Goal: Task Accomplishment & Management: Manage account settings

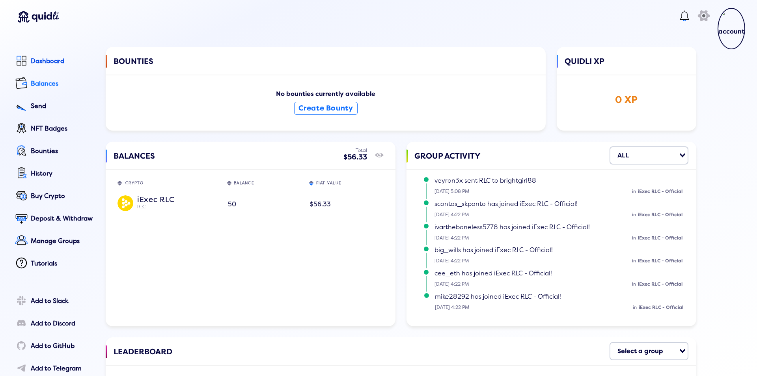
click at [51, 86] on div "Balances" at bounding box center [63, 83] width 64 height 7
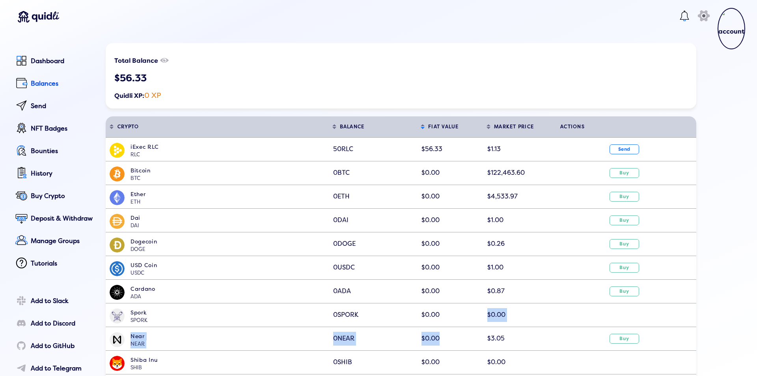
drag, startPoint x: 440, startPoint y: 315, endPoint x: 477, endPoint y: 318, distance: 37.1
click at [436, 291] on span "$0.00" at bounding box center [430, 291] width 18 height 8
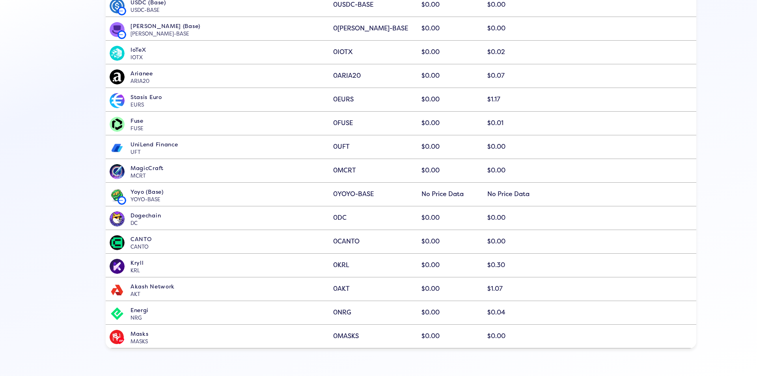
scroll to position [1143, 0]
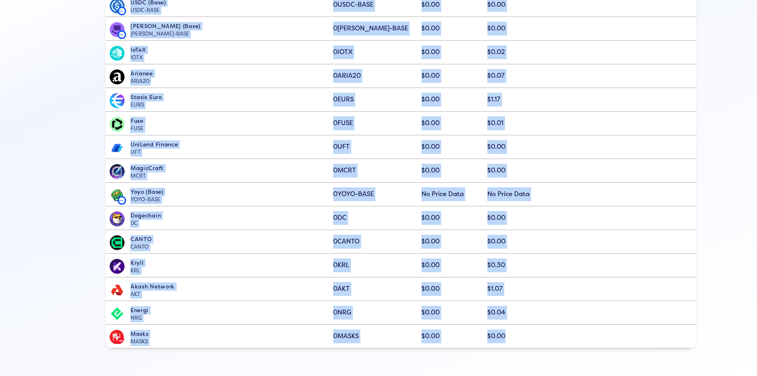
drag, startPoint x: 126, startPoint y: 144, endPoint x: 508, endPoint y: 332, distance: 426.5
copy tbody "iExec RLC RLC 50 RLC $56.33 $1.13 Send Bitcoin BTC 0 BTC $0.00 $122,463.60 Buy …"
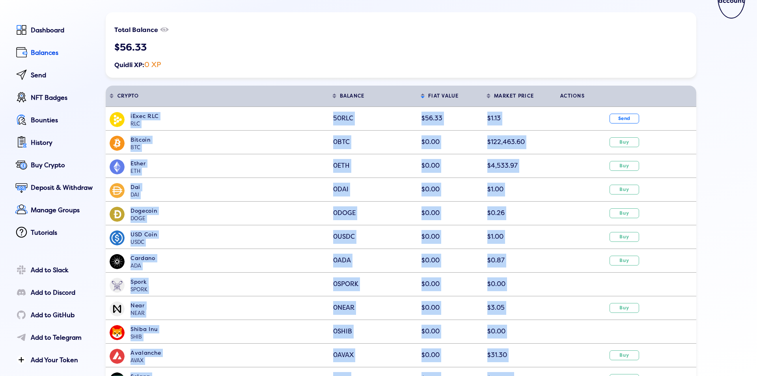
scroll to position [0, 0]
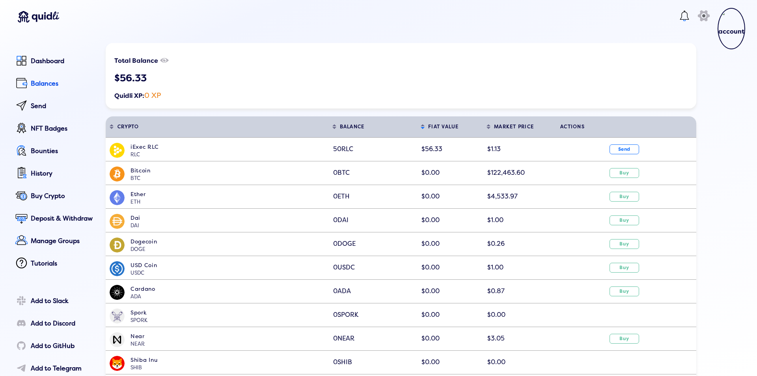
click at [229, 73] on div "$56.33" at bounding box center [400, 78] width 573 height 11
drag, startPoint x: 170, startPoint y: 146, endPoint x: 128, endPoint y: 147, distance: 41.4
click at [128, 147] on div "iExec RLC RLC" at bounding box center [219, 149] width 219 height 12
drag, startPoint x: 150, startPoint y: 155, endPoint x: 121, endPoint y: 147, distance: 30.2
click at [121, 147] on div "iExec RLC RLC" at bounding box center [219, 149] width 219 height 12
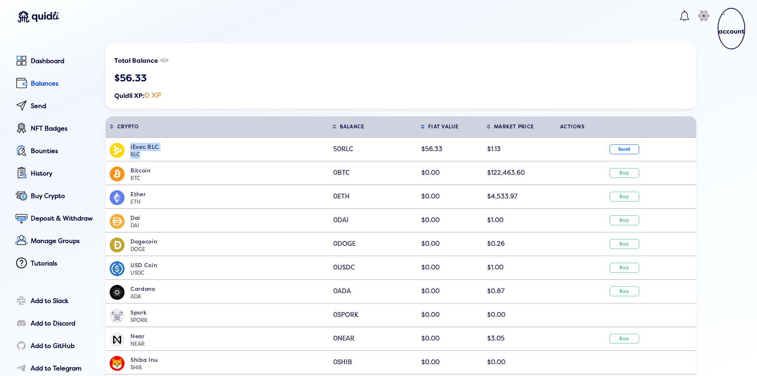
copy span "iExec RLC RLC"
click at [164, 193] on div "Ether" at bounding box center [229, 194] width 198 height 8
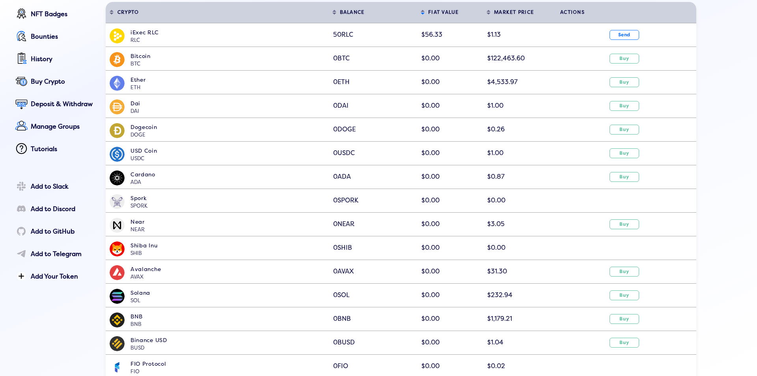
scroll to position [103, 0]
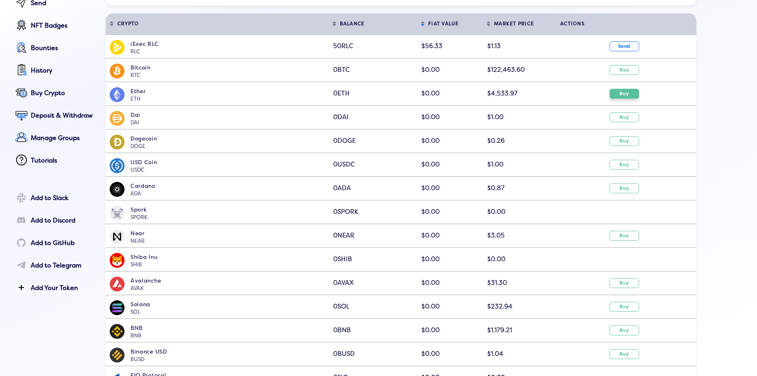
click at [624, 94] on button "Buy" at bounding box center [624, 94] width 30 height 10
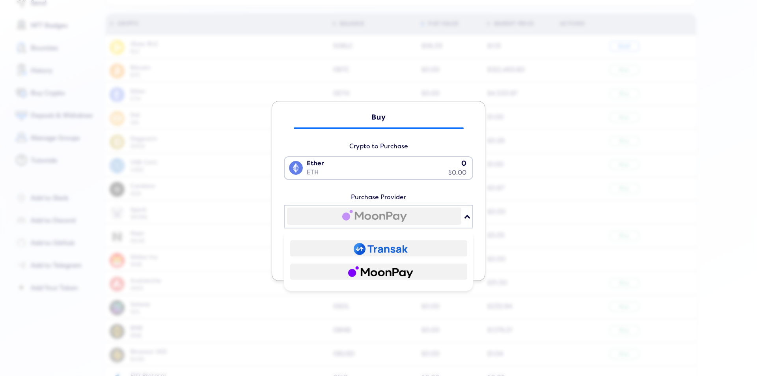
scroll to position [0, 0]
click at [464, 217] on icon "Search for option" at bounding box center [467, 216] width 6 height 4
click at [370, 186] on div "Ether ETH 0 $0.00 Loading..." at bounding box center [378, 178] width 189 height 45
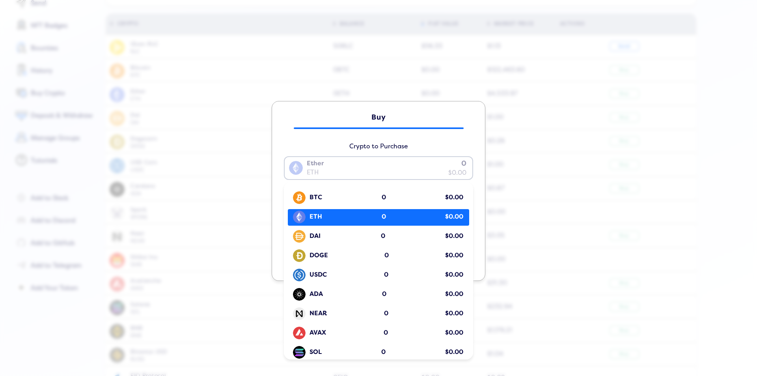
click at [372, 217] on div "ETH 0 $0.00" at bounding box center [380, 216] width 177 height 15
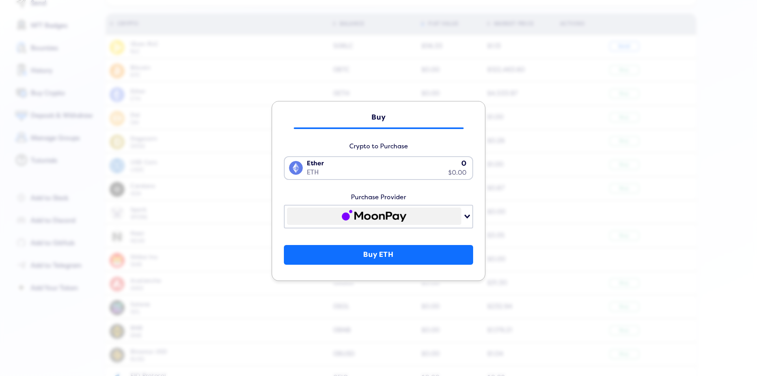
click at [346, 169] on div "Ether ETH 0 $0.00" at bounding box center [377, 167] width 184 height 20
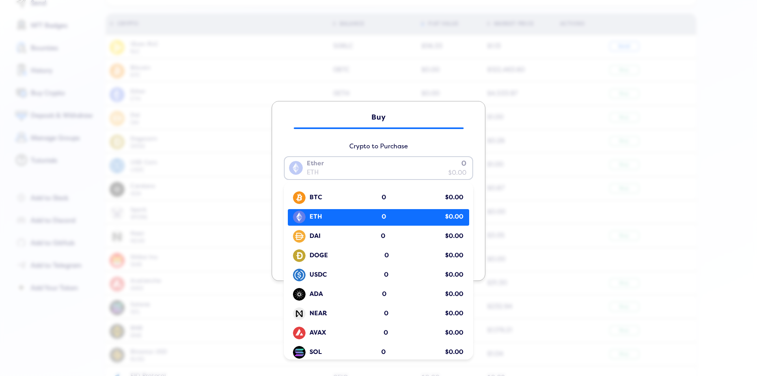
type input "1"
click at [335, 215] on div "ETH 0 $0.00" at bounding box center [380, 216] width 177 height 15
click at [378, 167] on div "Ether ETH 0 $0.00" at bounding box center [377, 167] width 184 height 20
click at [366, 216] on div "ETH 0 $0.00" at bounding box center [380, 216] width 177 height 15
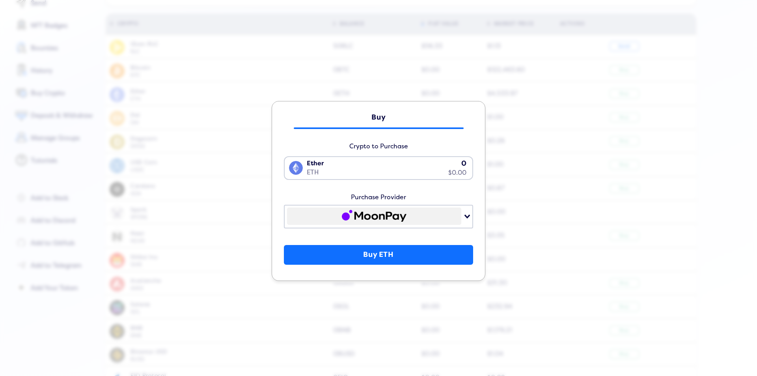
click at [459, 164] on div "Ether ETH 0 $0.00" at bounding box center [377, 167] width 184 height 20
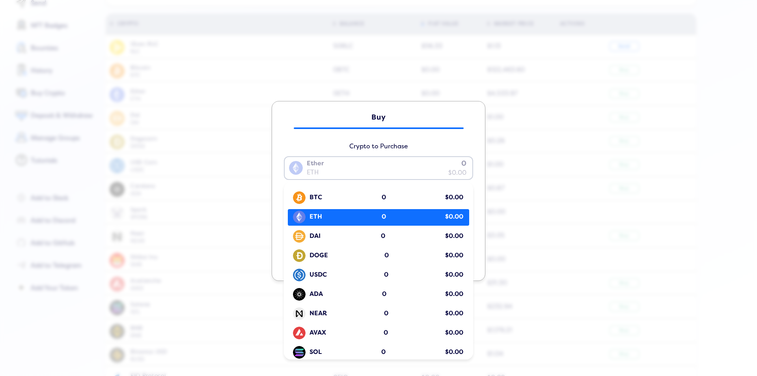
click at [460, 165] on input "Search for option" at bounding box center [376, 167] width 182 height 19
click at [412, 142] on div "Crypto to Purchase Ether ETH 0 $0.00 Loading... BTC 0 $0.00 ETH 0 $0.00 DAI 0 $…" at bounding box center [378, 200] width 197 height 127
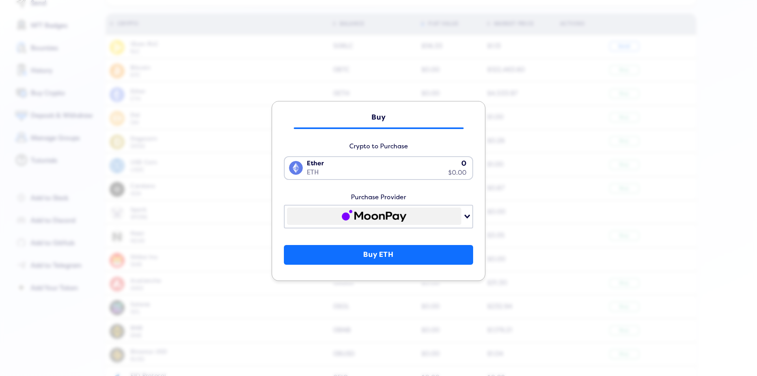
click at [458, 163] on div "Ether ETH 0 $0.00" at bounding box center [377, 167] width 184 height 20
type input "5"
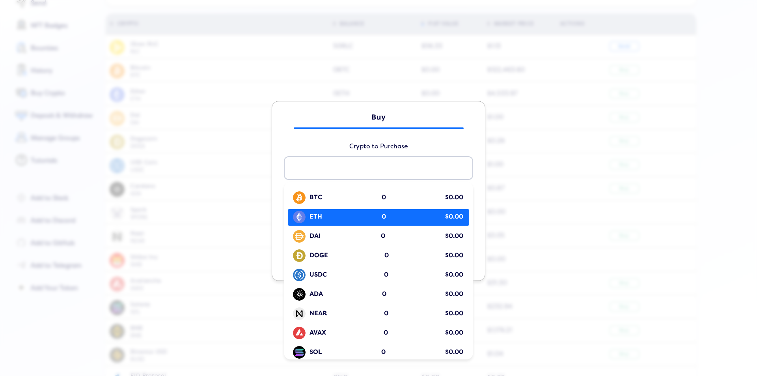
click at [381, 214] on span "0" at bounding box center [383, 216] width 4 height 9
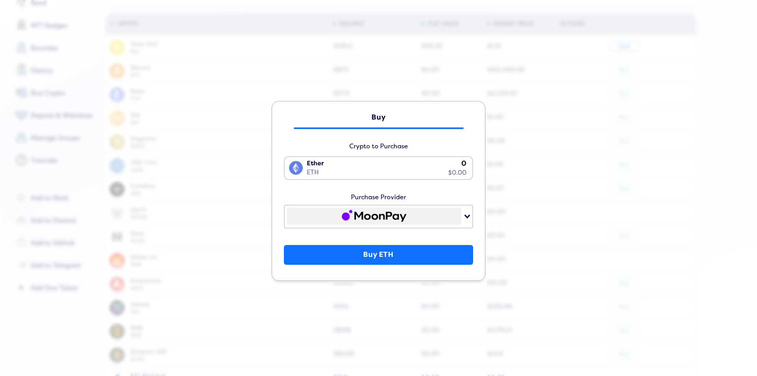
click at [388, 214] on div "Search for option" at bounding box center [374, 215] width 174 height 17
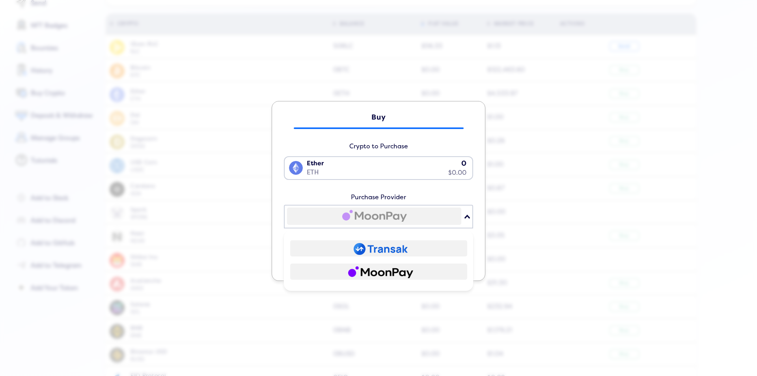
click at [381, 250] on img at bounding box center [381, 249] width 54 height 12
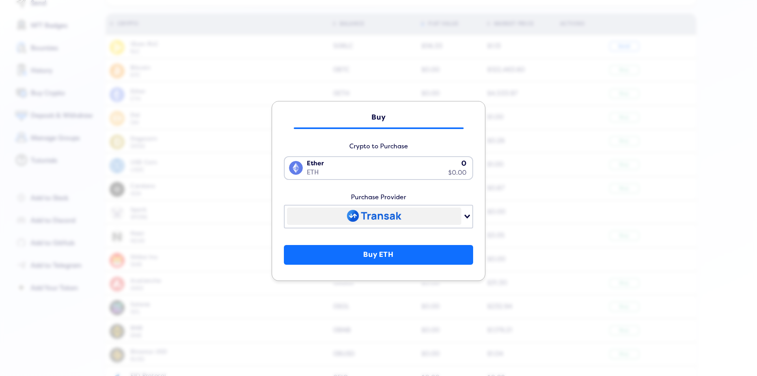
click at [433, 218] on div "Search for option" at bounding box center [374, 215] width 174 height 17
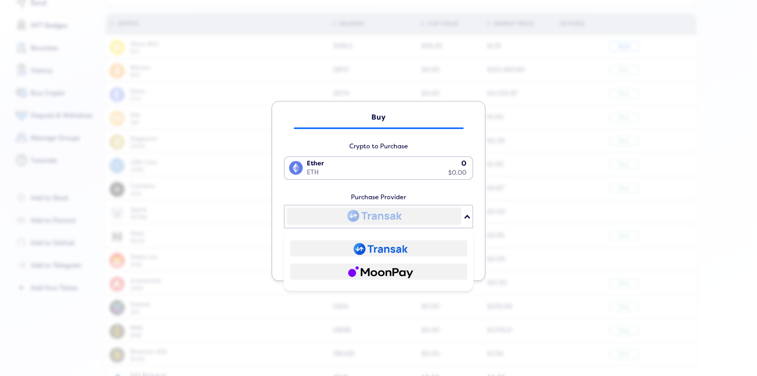
click at [372, 271] on img at bounding box center [380, 272] width 65 height 12
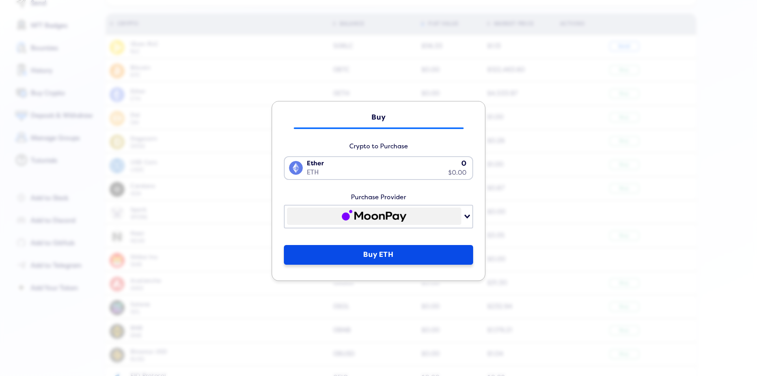
click at [383, 253] on button "Buy ETH" at bounding box center [378, 255] width 189 height 20
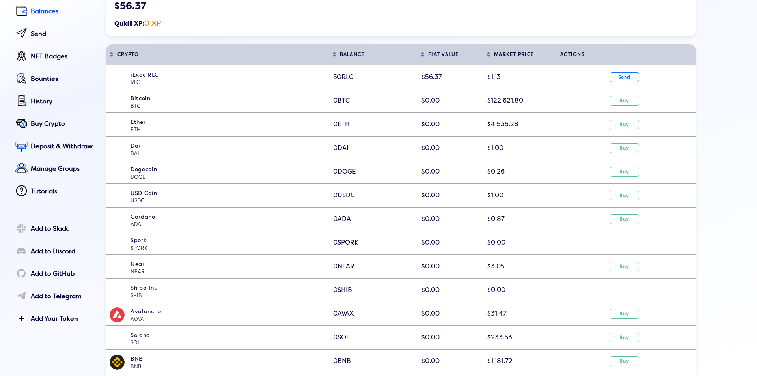
scroll to position [95, 0]
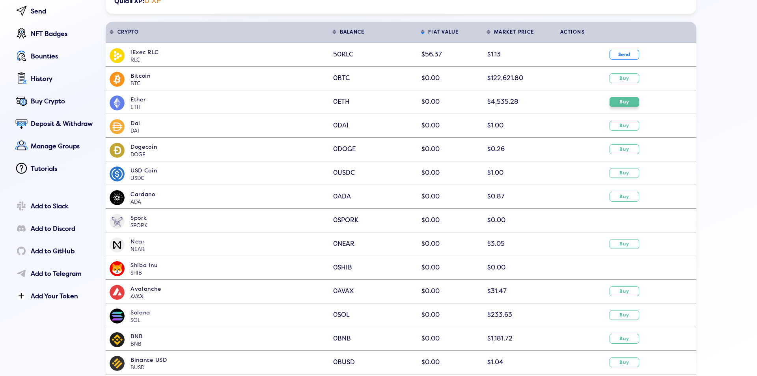
click at [623, 103] on button "Buy" at bounding box center [624, 102] width 30 height 10
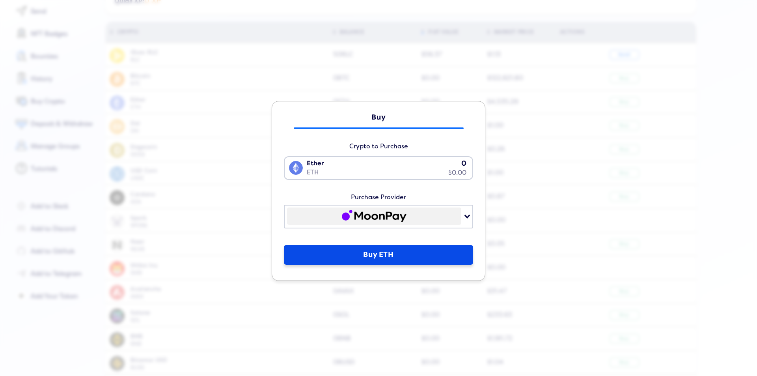
click at [369, 253] on button "Buy ETH" at bounding box center [378, 255] width 189 height 20
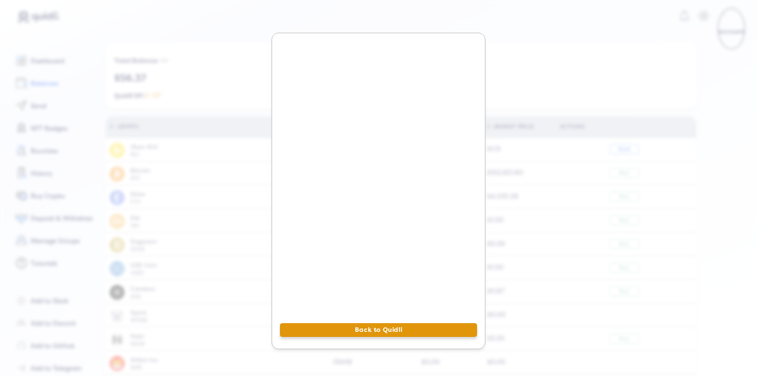
click at [378, 327] on button "Back to Quidli" at bounding box center [378, 330] width 197 height 14
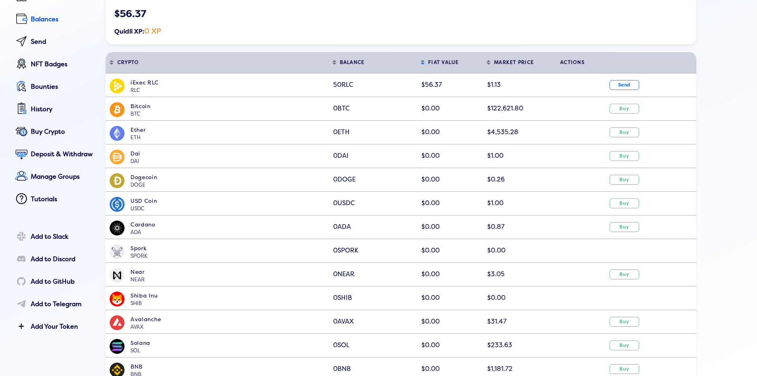
scroll to position [95, 0]
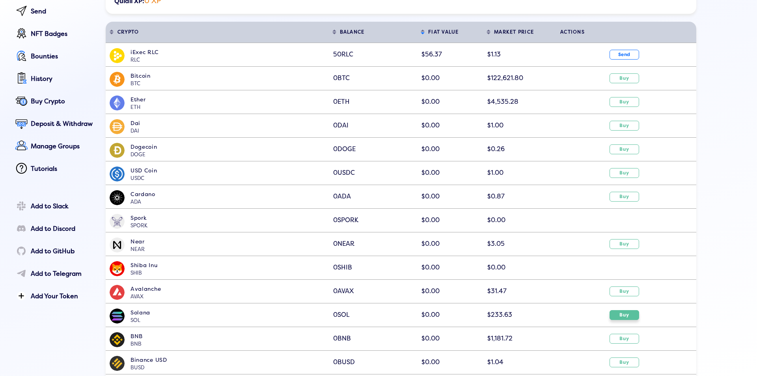
click at [620, 316] on button "Buy" at bounding box center [624, 315] width 30 height 10
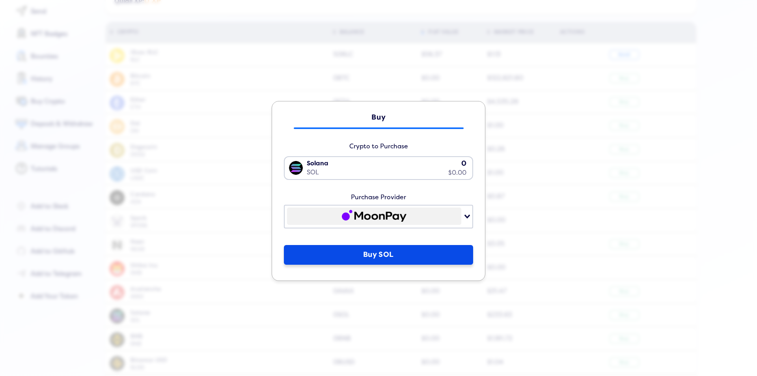
click at [385, 256] on button "Buy SOL" at bounding box center [378, 255] width 189 height 20
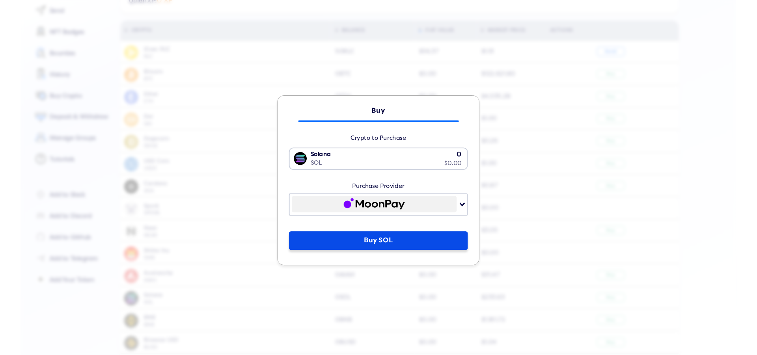
scroll to position [0, 0]
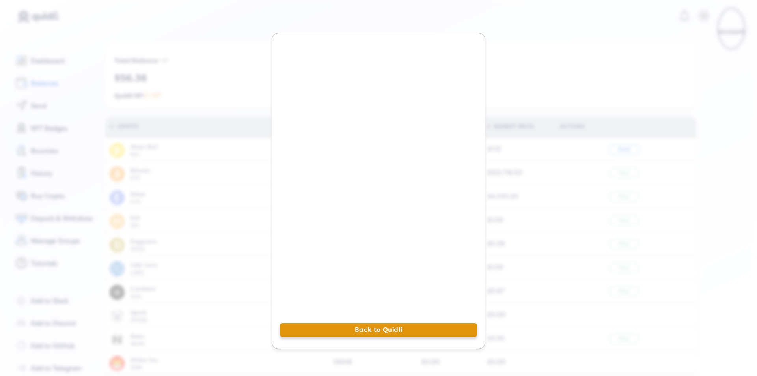
click at [386, 329] on button "Back to Quidli" at bounding box center [378, 330] width 197 height 14
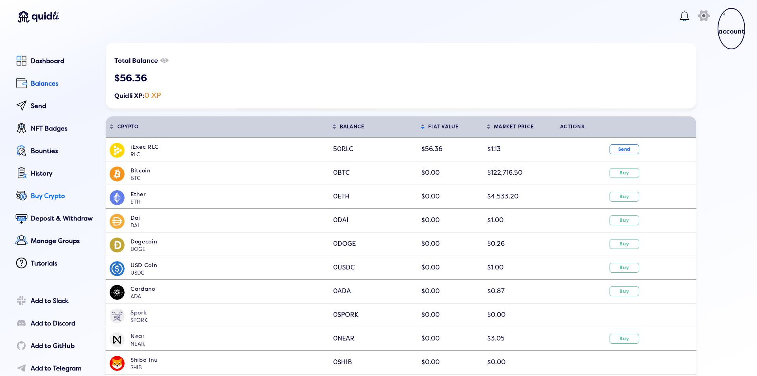
click at [59, 198] on div "Buy Crypto" at bounding box center [63, 195] width 64 height 7
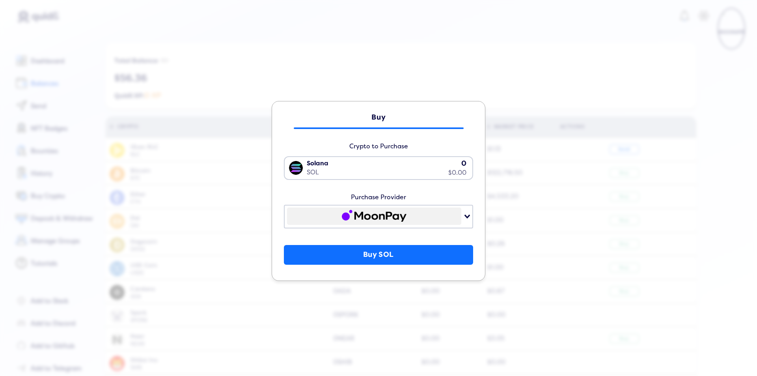
click at [301, 78] on div "Buy Crypto to Purchase Solana SOL 0 $0.00 Loading... Purchase Provider Loading.…" at bounding box center [378, 188] width 757 height 376
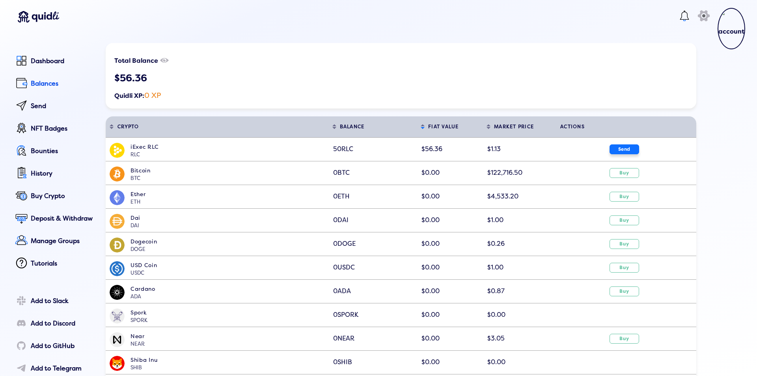
click at [618, 148] on button "Send" at bounding box center [624, 149] width 30 height 10
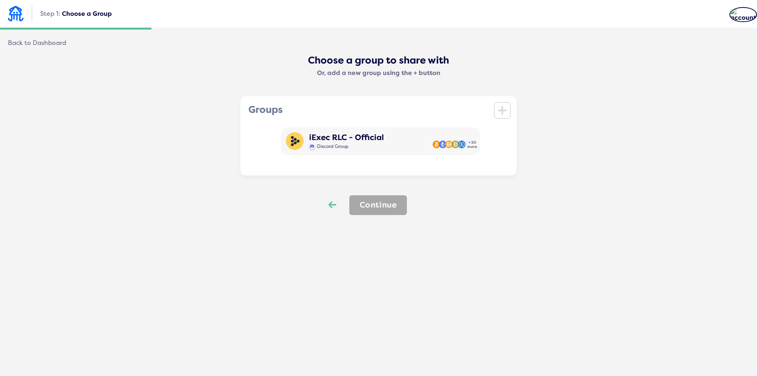
click at [331, 204] on icon "Back" at bounding box center [332, 204] width 8 height 11
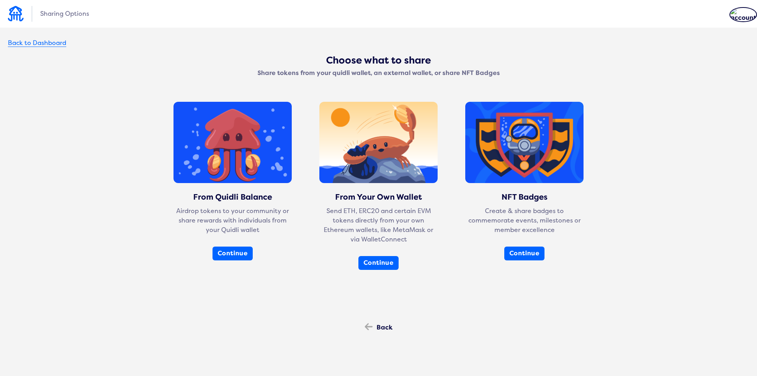
click at [39, 41] on div "Back to Dashboard" at bounding box center [37, 42] width 58 height 7
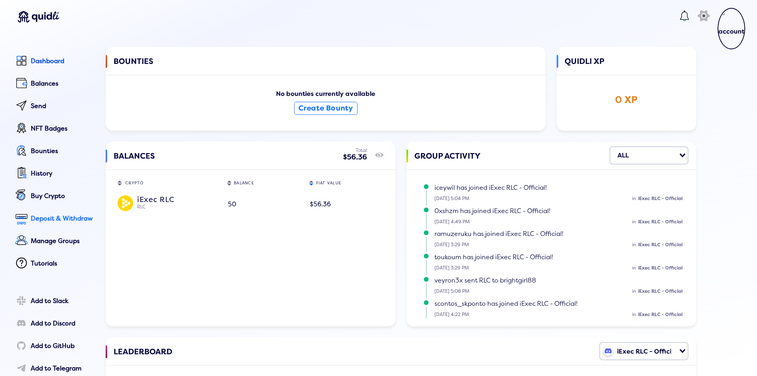
click at [48, 215] on div "Deposit & Withdraw" at bounding box center [63, 218] width 64 height 7
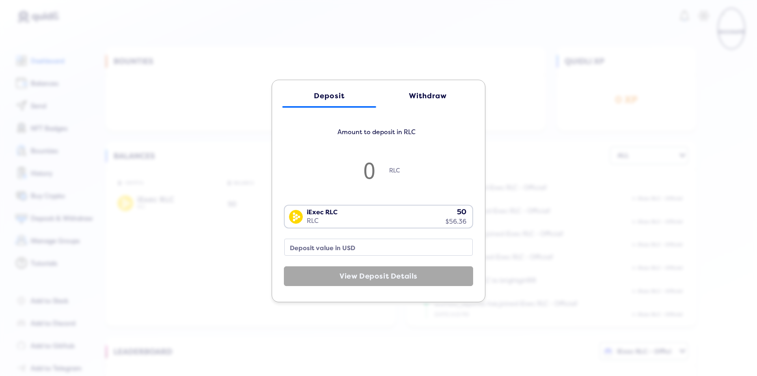
click at [422, 94] on div "Withdraw" at bounding box center [428, 96] width 78 height 8
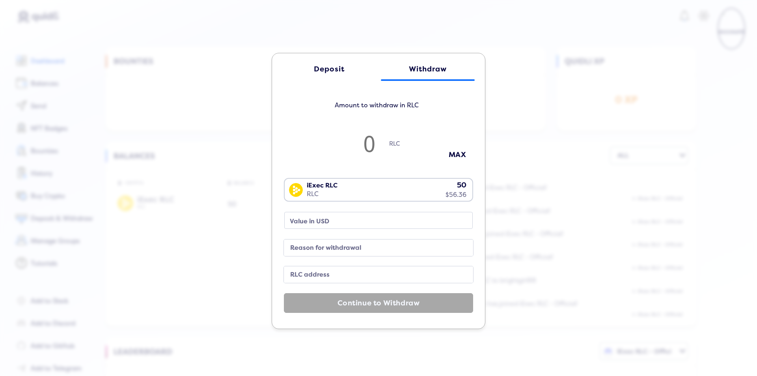
type input "5"
type input "5.63"
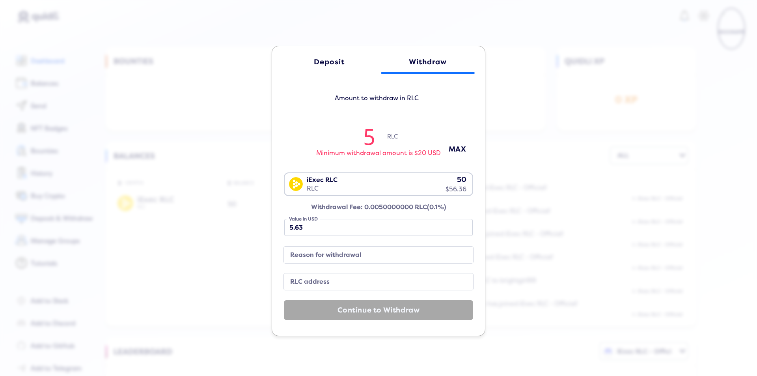
type input "55"
type input "62"
type input "5"
type input "5.63"
type input "50"
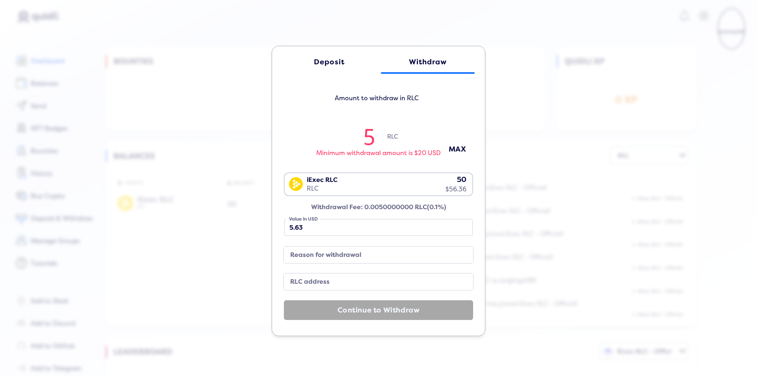
type input "56.36"
type input "5"
type input "5.63"
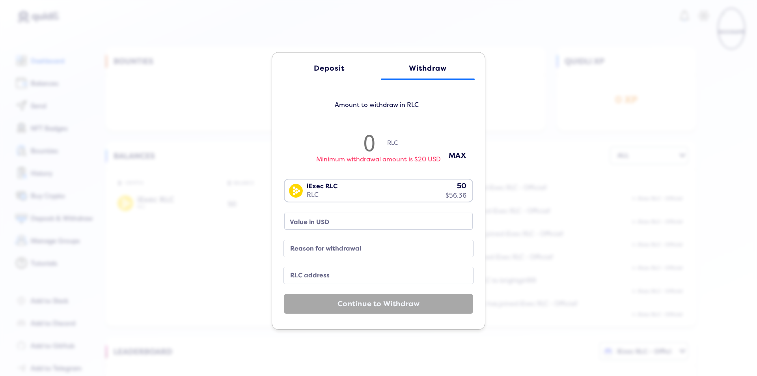
type input "4"
type input "4.5"
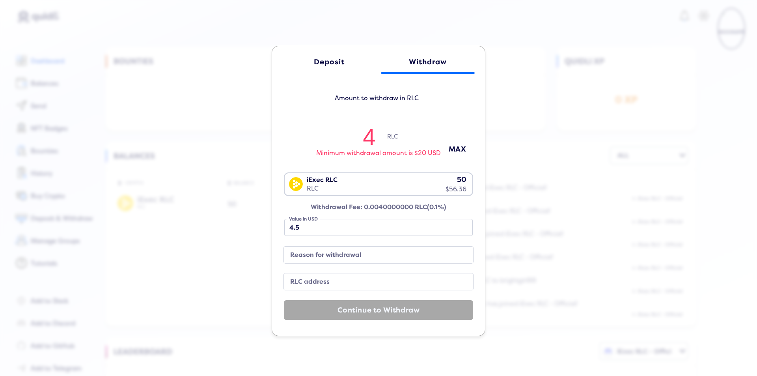
type input "49"
type input "55.24"
type input "49.5"
type input "55.8"
type input "49"
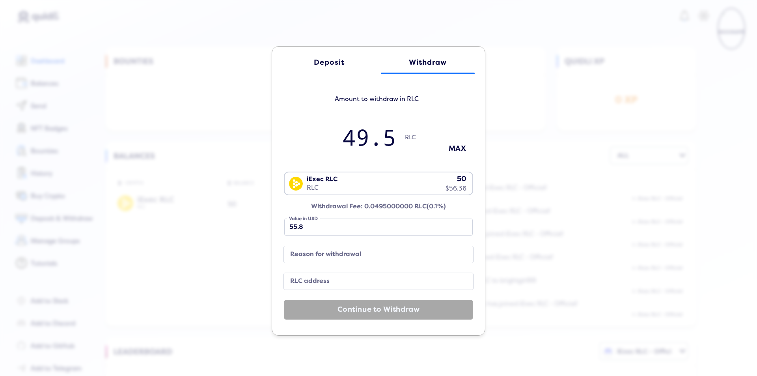
type input "55.24"
type input "49.9"
type input "56.25"
type input "49"
type input "55.24"
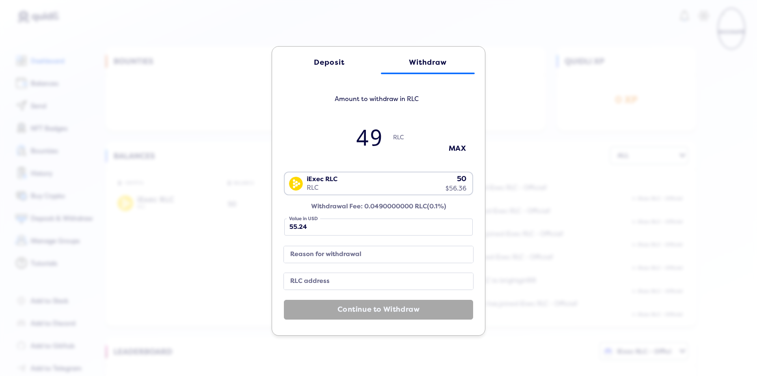
type input "49.1"
type input "55.35"
type input "49"
type input "55.24"
type input "49.9"
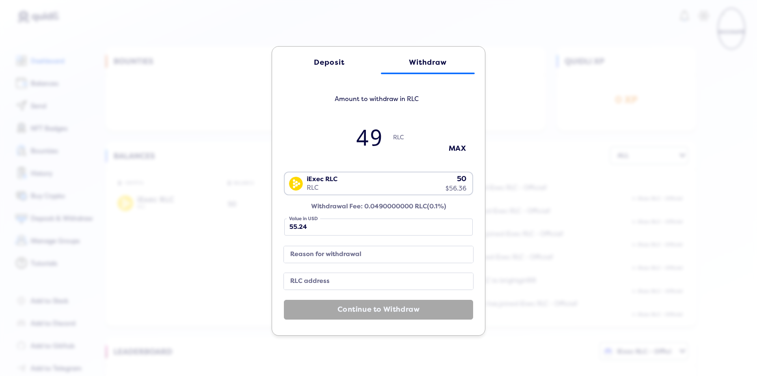
type input "56.25"
type input "49"
type input "55.24"
type input "49.6"
type input "55.91"
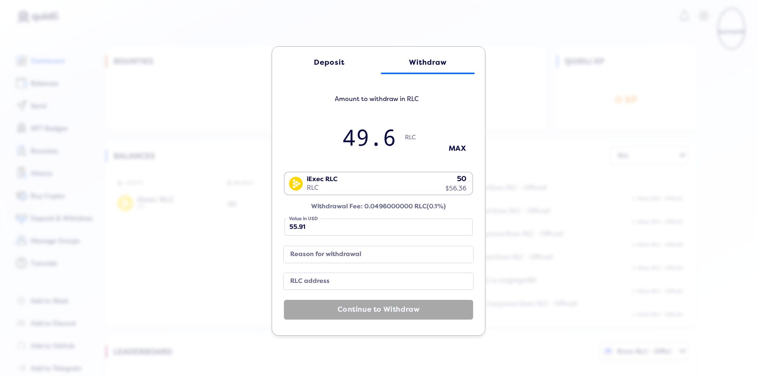
type input "49"
type input "55.24"
type input "4"
type input "4.5"
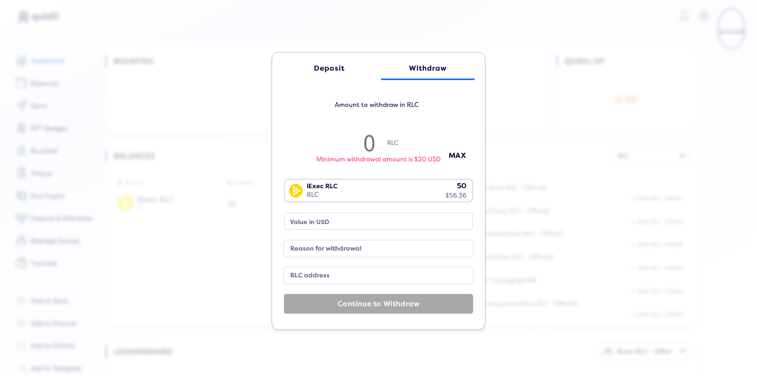
type input "5"
type input "5.63"
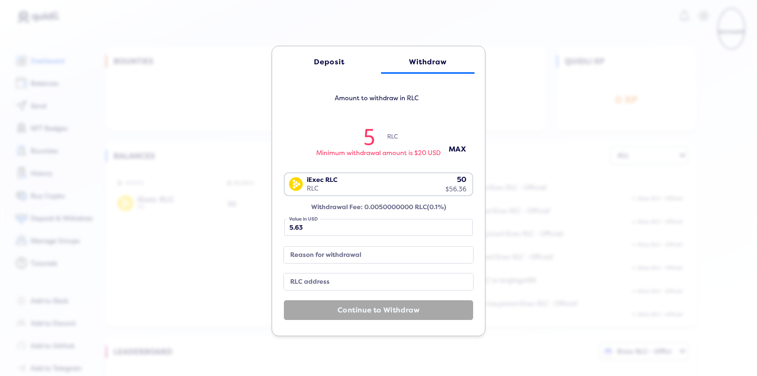
type input "50"
type input "56.36"
type input "5"
type input "5.63"
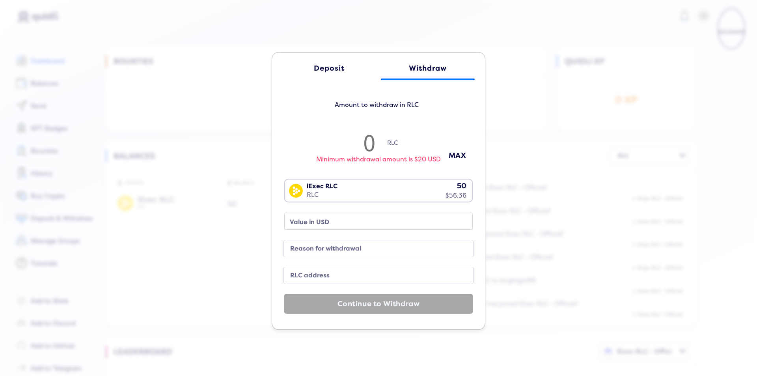
type input "9"
type input "10.14"
type input "4"
type input "4.5"
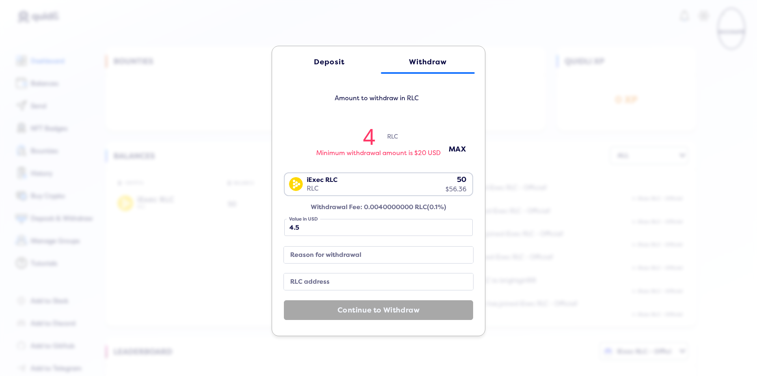
type input "49"
type input "55.24"
type input "49.9"
type input "56.25"
type input "49.99"
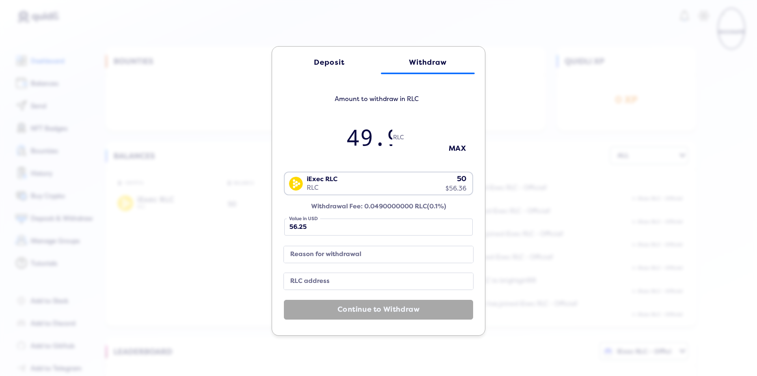
type input "56.35"
type input "49.9"
type input "56.25"
type input "49.95"
type input "56.31"
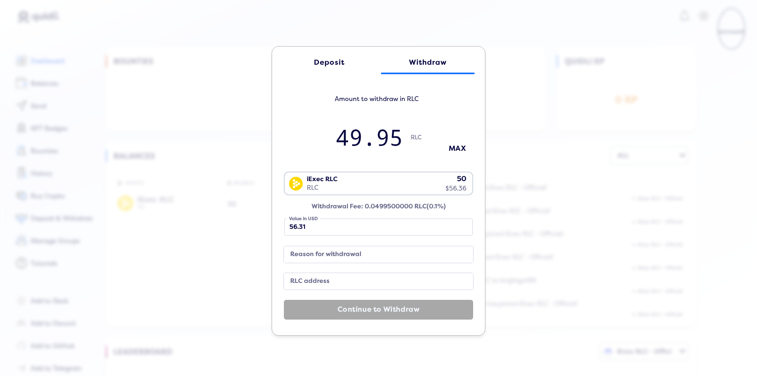
type input "49.9"
type input "56.25"
type input "49.98"
type input "56.34"
type input "49.9"
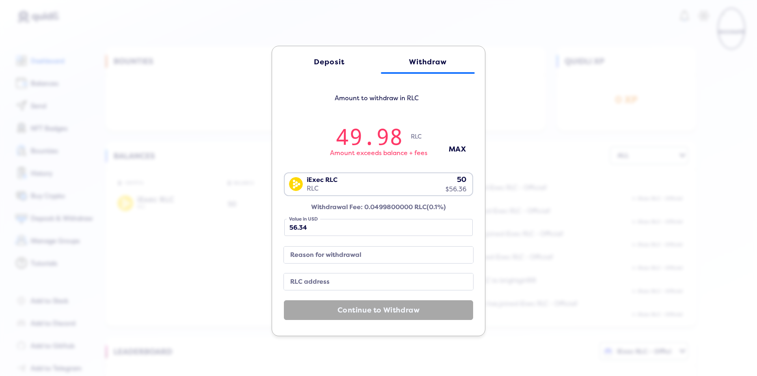
type input "56.25"
type input "49.97"
type input "56.33"
type input "49.9"
type input "56.25"
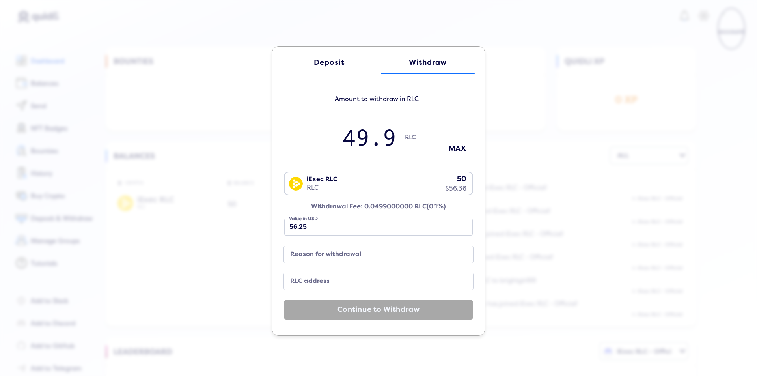
type input "49.96"
type input "56.32"
type input "49.9"
type input "56.25"
type input "49.95"
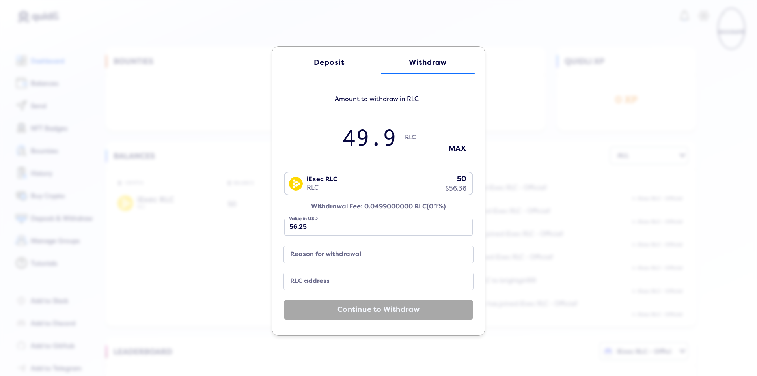
type input "56.31"
type input "49.95"
click at [337, 254] on label "Reason for withdrawal" at bounding box center [372, 254] width 170 height 11
click at [337, 254] on input "Reason for withdrawal" at bounding box center [378, 254] width 189 height 17
click at [309, 281] on label "RLC address" at bounding box center [372, 281] width 170 height 11
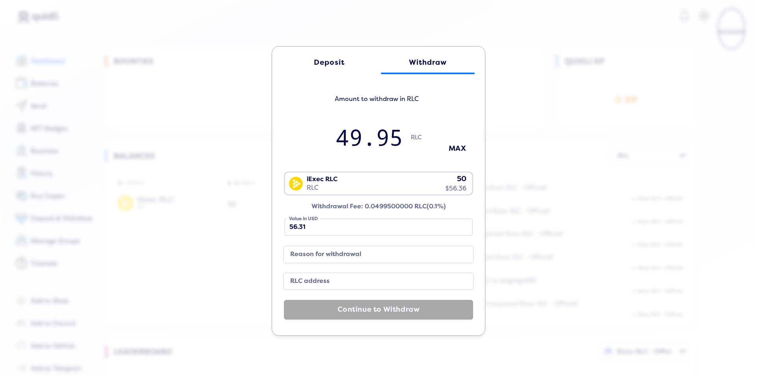
click at [309, 281] on input "RLC address" at bounding box center [378, 281] width 189 height 17
click at [311, 255] on label "Reason for withdrawal" at bounding box center [372, 254] width 170 height 11
click at [311, 255] on input "Reason for withdrawal" at bounding box center [378, 254] width 189 height 17
click at [311, 282] on label "RLC address" at bounding box center [372, 281] width 170 height 11
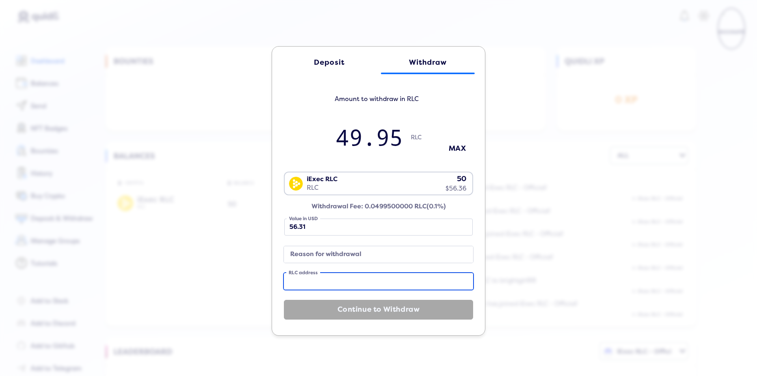
click at [311, 282] on input "RLC address" at bounding box center [378, 281] width 189 height 17
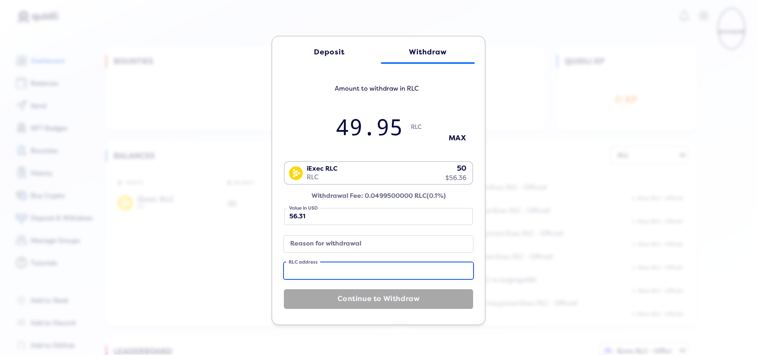
click at [319, 271] on input "RLC address" at bounding box center [378, 270] width 189 height 17
click at [311, 272] on label "RLC address" at bounding box center [372, 271] width 170 height 11
click at [311, 272] on input "RLC address" at bounding box center [378, 270] width 189 height 17
click at [334, 54] on div "Deposit" at bounding box center [329, 52] width 78 height 8
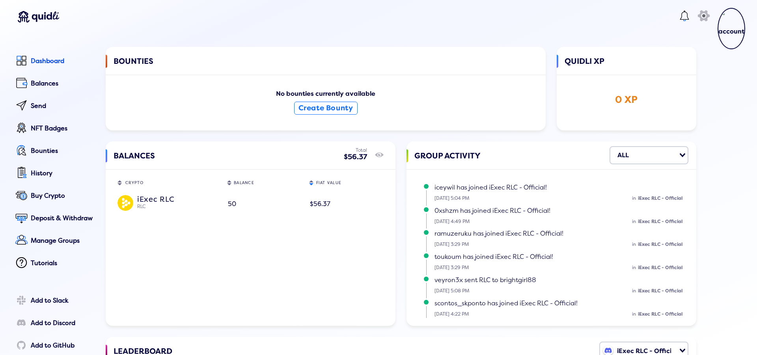
click at [259, 216] on div "Deposit Withdraw Amount to deposit in RLC RLC iExec RLC RLC 50 $56.37 Loading..…" at bounding box center [378, 172] width 757 height 355
click at [61, 62] on div "Dashboard" at bounding box center [63, 61] width 64 height 7
click at [724, 28] on img at bounding box center [731, 28] width 28 height 41
click at [673, 74] on div "Profile" at bounding box center [687, 71] width 71 height 12
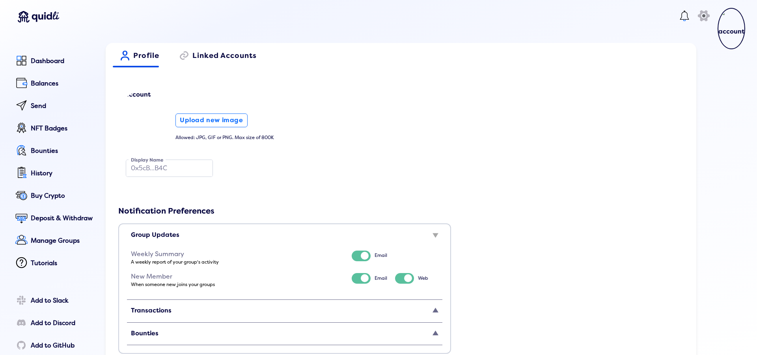
scroll to position [47, 0]
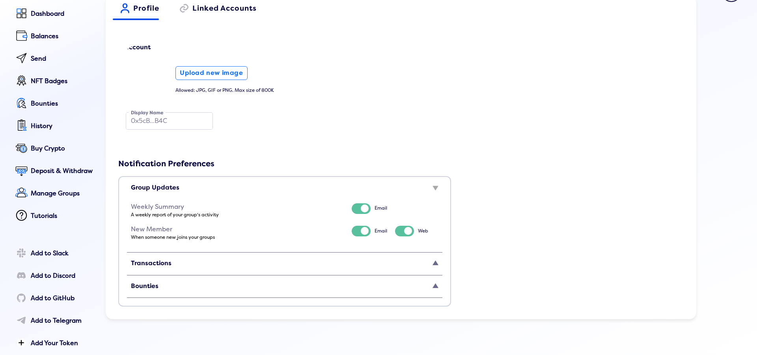
click at [158, 265] on span "Transactions" at bounding box center [151, 263] width 41 height 8
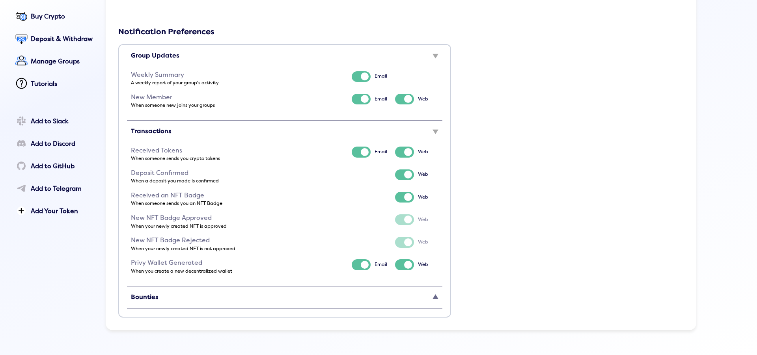
scroll to position [194, 0]
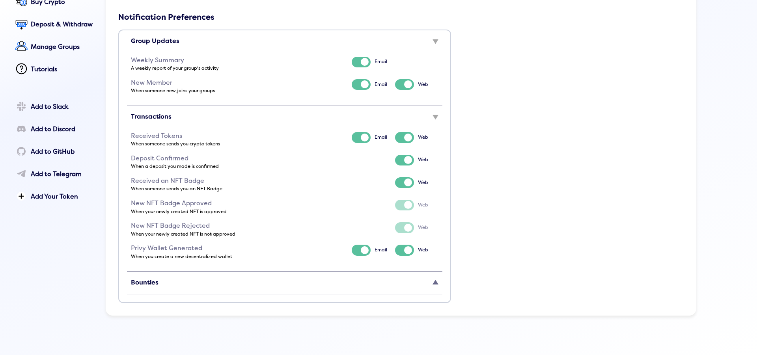
click at [154, 282] on span "Bounties" at bounding box center [145, 283] width 28 height 8
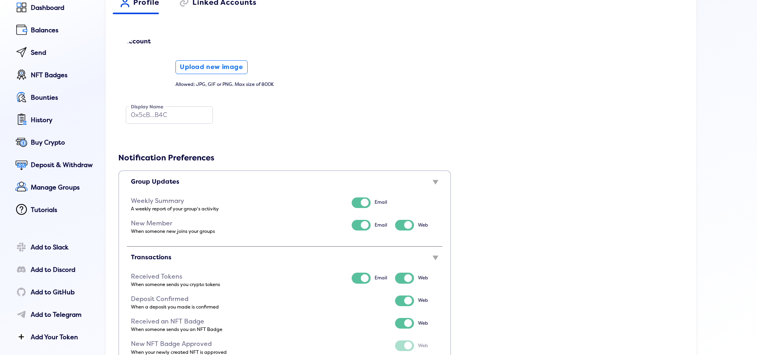
scroll to position [0, 0]
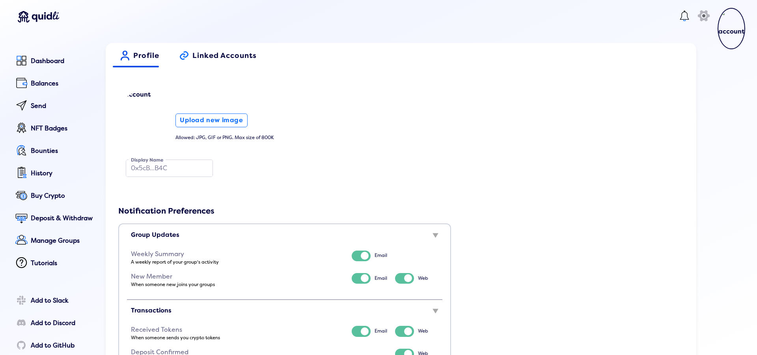
click at [218, 56] on span "Linked Accounts" at bounding box center [224, 59] width 64 height 14
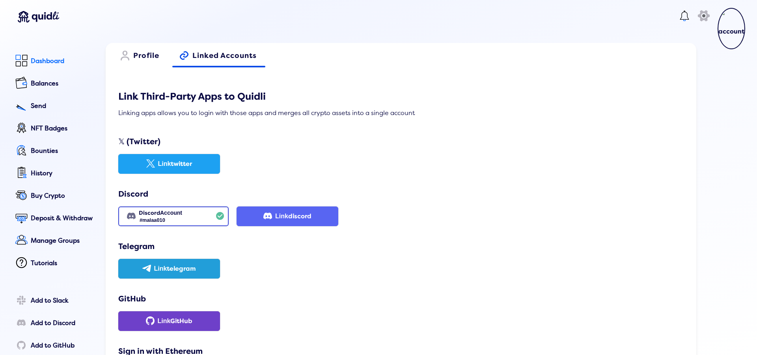
click at [50, 62] on div "Dashboard" at bounding box center [63, 61] width 64 height 7
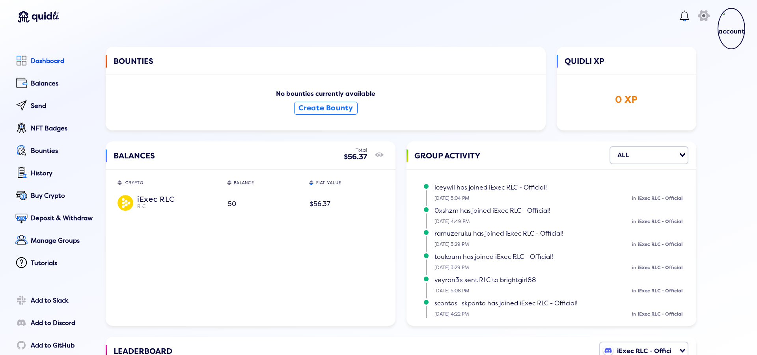
click at [717, 25] on img at bounding box center [731, 28] width 28 height 41
click at [672, 72] on div "Profile" at bounding box center [687, 71] width 71 height 12
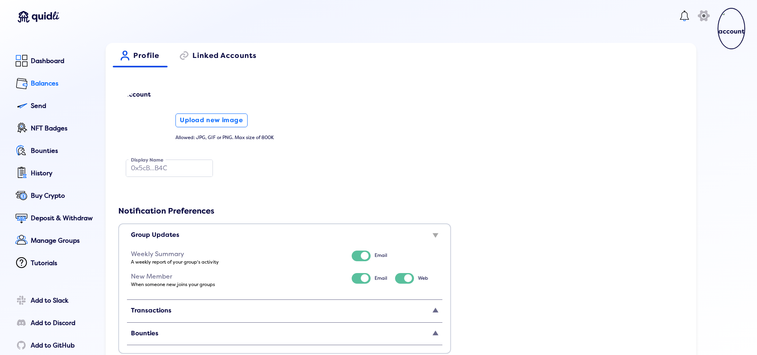
click at [46, 82] on div "Balances" at bounding box center [63, 83] width 64 height 7
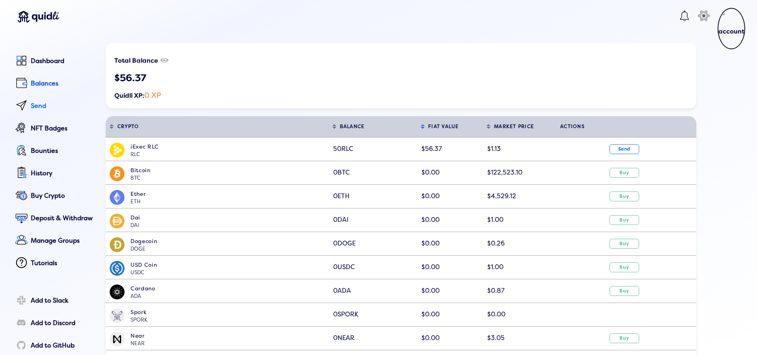
click at [39, 107] on div "Send" at bounding box center [63, 105] width 64 height 7
click at [46, 153] on div "Bounties" at bounding box center [63, 150] width 64 height 7
click at [56, 236] on link "Manage Groups" at bounding box center [54, 242] width 82 height 18
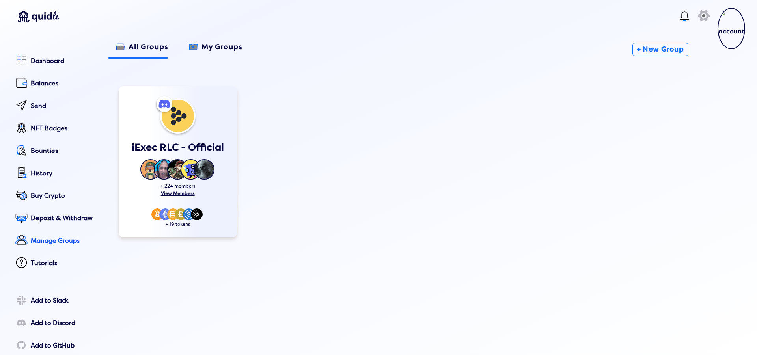
click at [210, 49] on span "My Groups" at bounding box center [221, 50] width 41 height 14
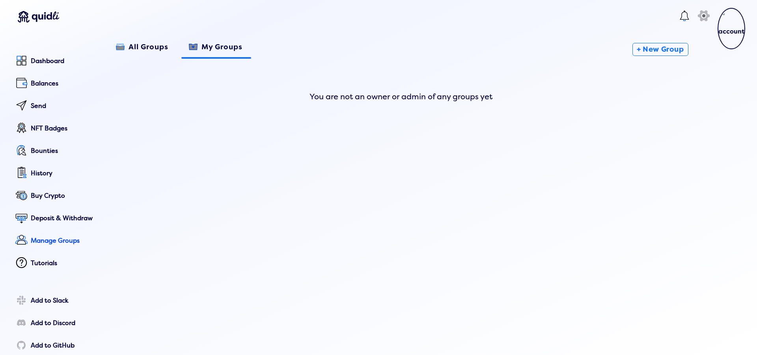
click at [145, 46] on span "All Groups" at bounding box center [148, 50] width 40 height 14
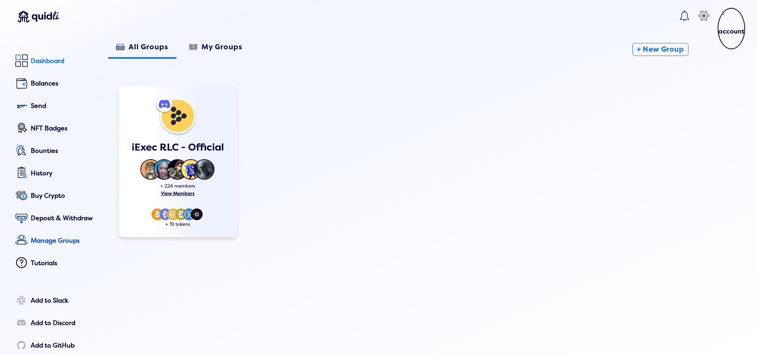
click at [48, 62] on div "Dashboard" at bounding box center [63, 61] width 64 height 7
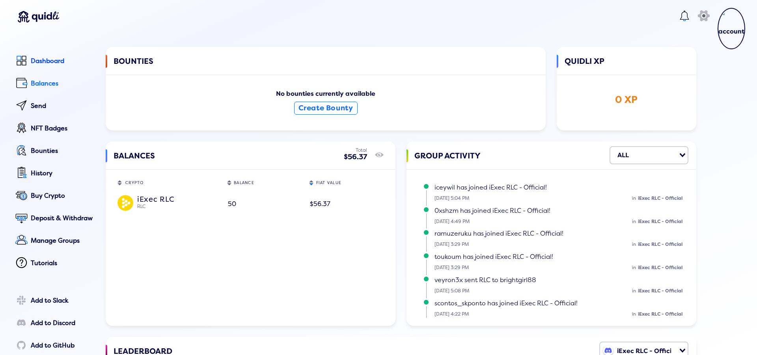
click at [48, 87] on div "Balances" at bounding box center [63, 83] width 64 height 7
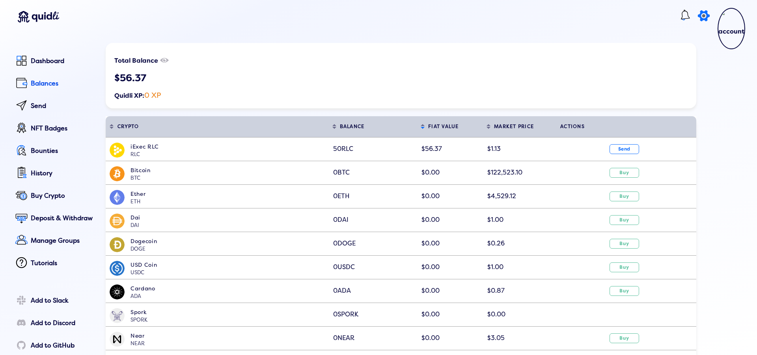
click at [699, 16] on icon "icon" at bounding box center [703, 15] width 17 height 19
click at [547, 162] on div "Global Settings Color Theme Light Dark Wave Deep Dark" at bounding box center [378, 172] width 757 height 355
click at [680, 16] on lord-icon at bounding box center [684, 15] width 13 height 13
click at [731, 34] on img at bounding box center [731, 28] width 28 height 41
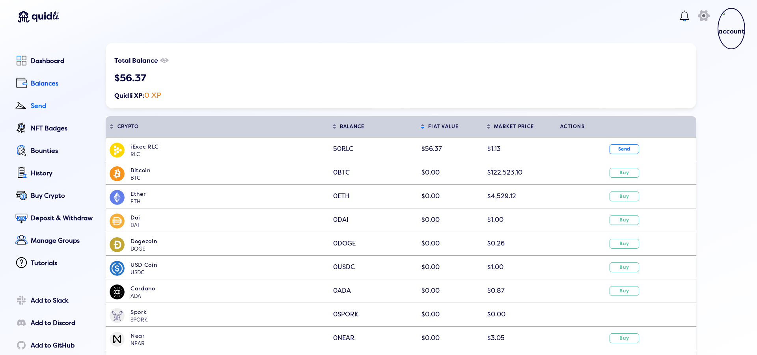
click at [46, 106] on div "Send" at bounding box center [63, 105] width 64 height 7
click at [59, 222] on link "Deposit & Withdraw" at bounding box center [54, 219] width 82 height 18
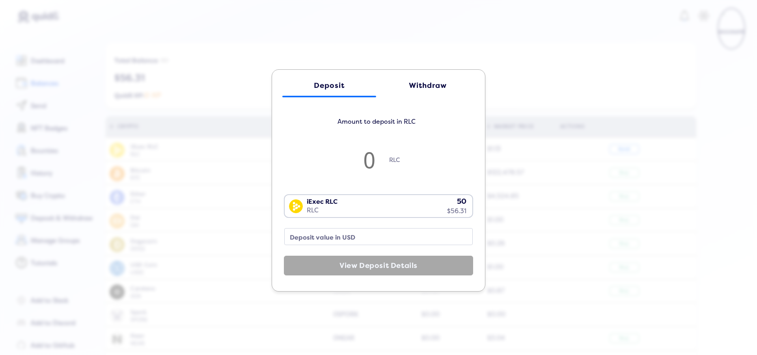
click at [420, 88] on div "Withdraw" at bounding box center [428, 86] width 78 height 8
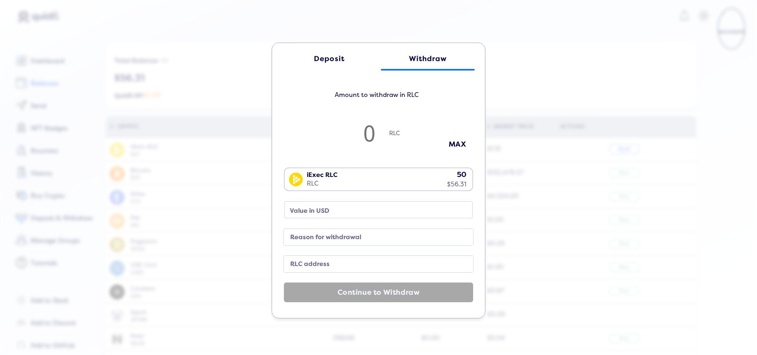
type input "5"
type input "5.63"
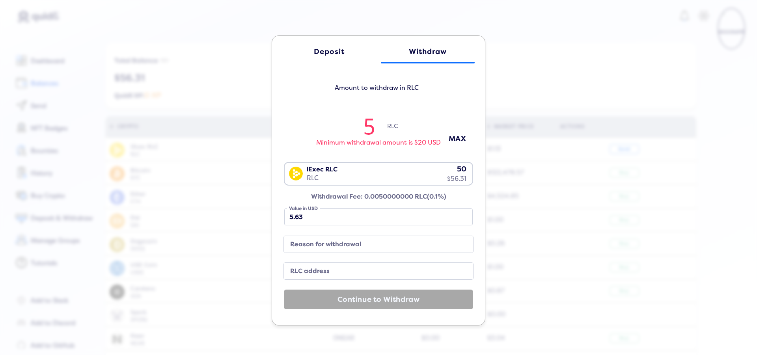
type input "50"
type input "56.36"
type input "5"
type input "5.63"
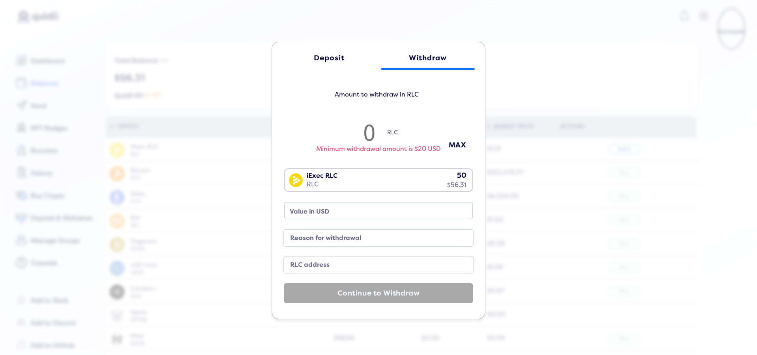
type input "4"
type input "4.5"
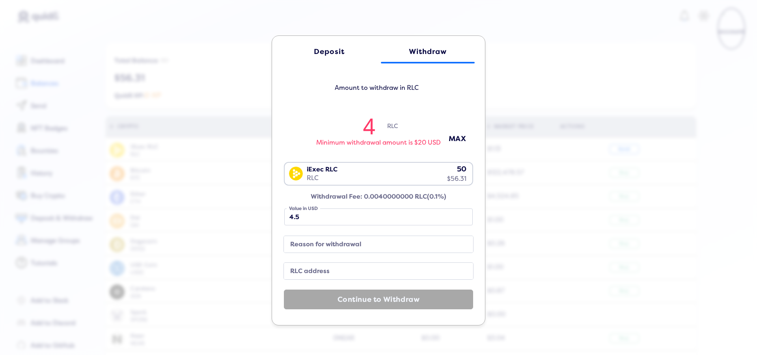
type input "49"
type input "55.24"
type input "49.9"
type input "56.25"
type input "49.99"
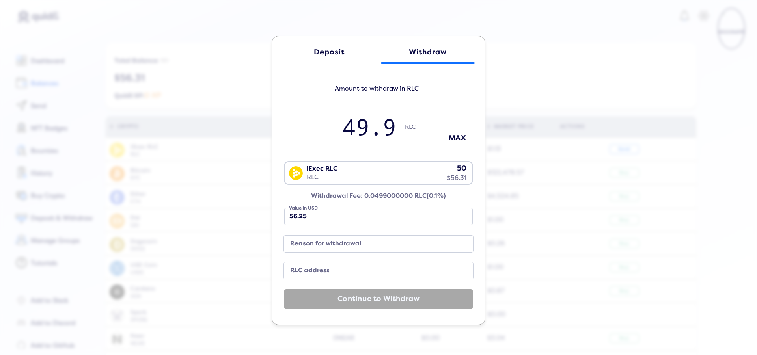
type input "56.35"
type input "49.9"
type input "56.25"
type input "49.95"
type input "56.31"
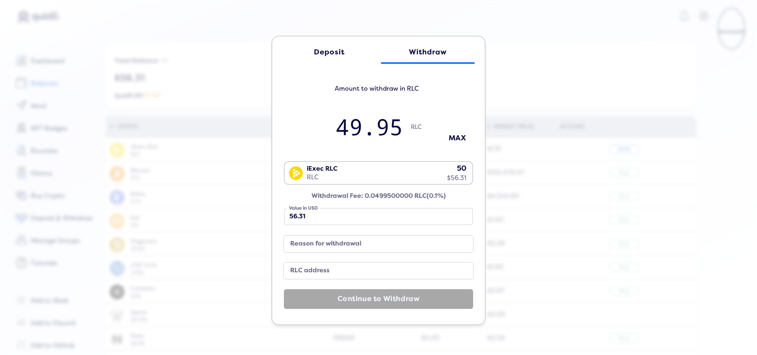
type input "49.9"
type input "56.25"
type input "49.96"
type input "56.32"
type input "49.9"
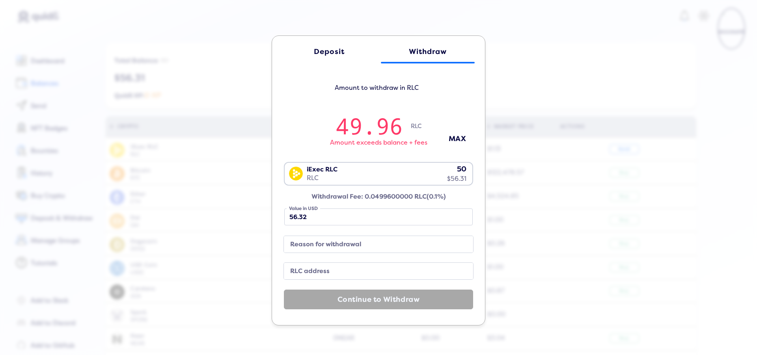
type input "56.25"
type input "49.95"
type input "56.31"
type input "49.95"
click at [306, 271] on label "RLC address" at bounding box center [372, 271] width 170 height 11
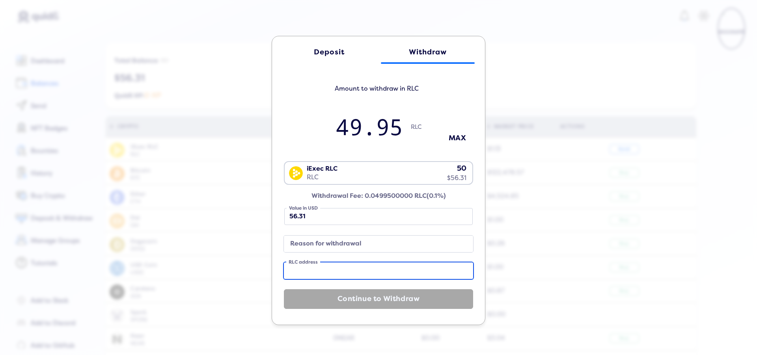
click at [306, 271] on input "RLC address" at bounding box center [378, 270] width 189 height 17
paste input "0xD04D5100f8ea1743DEE9e4fe98377136eE7af8e1"
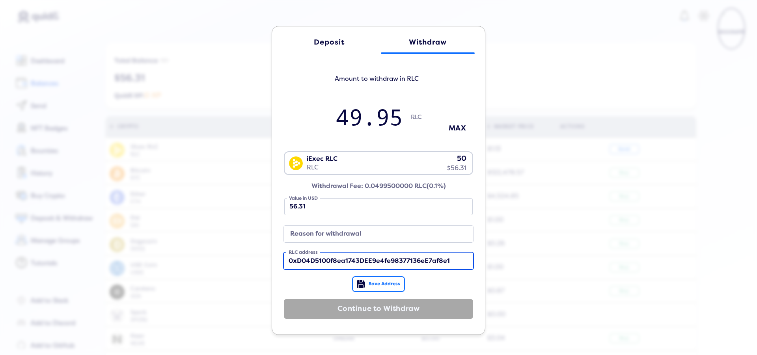
type input "0xD04D5100f8ea1743DEE9e4fe98377136eE7af8e1"
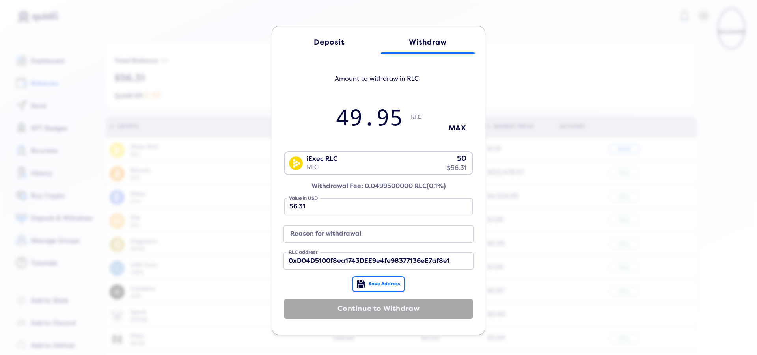
click at [375, 284] on span "Save Address" at bounding box center [384, 284] width 32 height 6
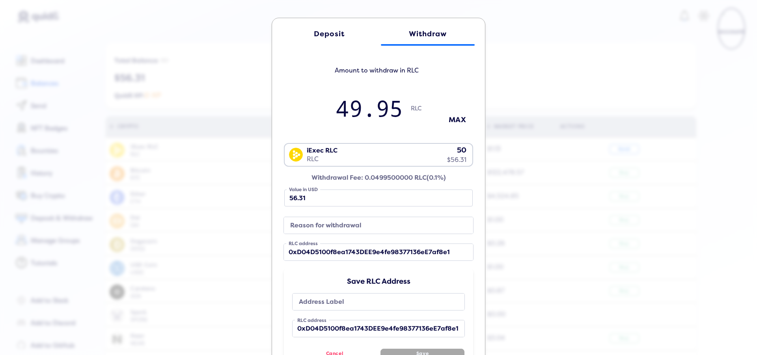
scroll to position [47, 0]
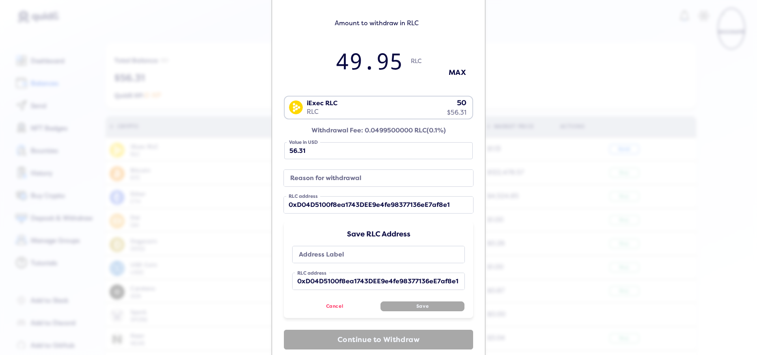
click at [328, 251] on label "Address Label" at bounding box center [373, 254] width 154 height 11
click at [328, 251] on input "Address Label" at bounding box center [378, 254] width 172 height 17
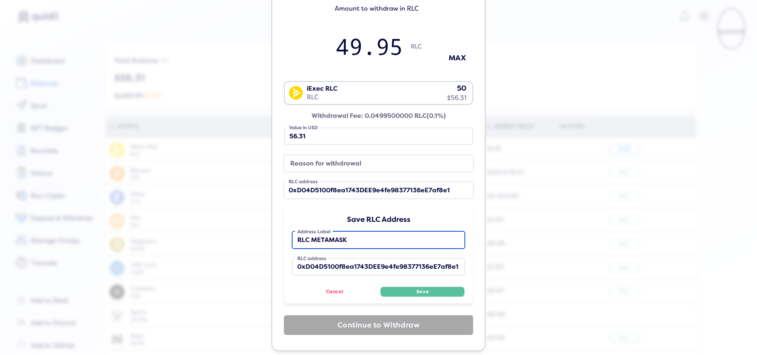
scroll to position [70, 0]
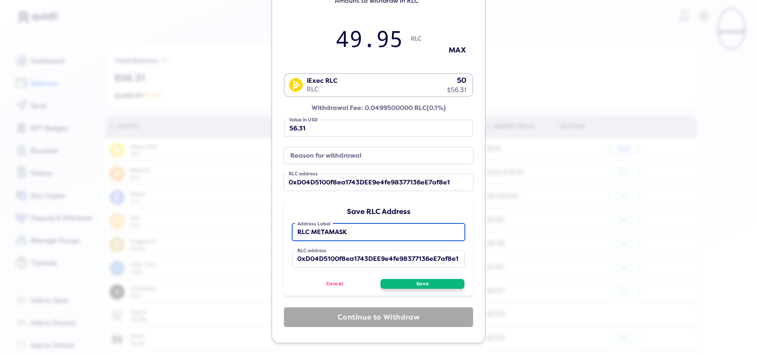
type input "RLC METAMASK"
click at [417, 285] on button "Save" at bounding box center [422, 284] width 84 height 10
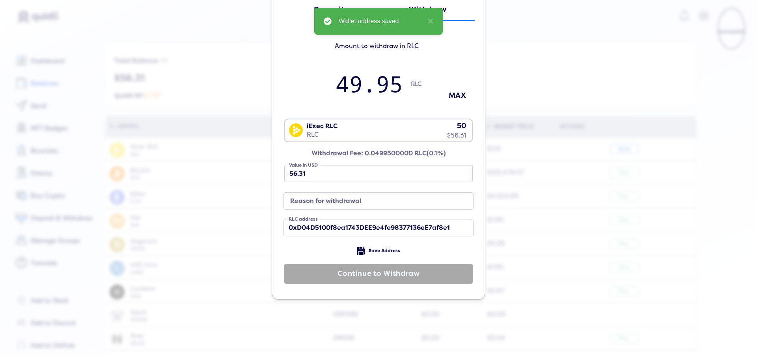
scroll to position [0, 0]
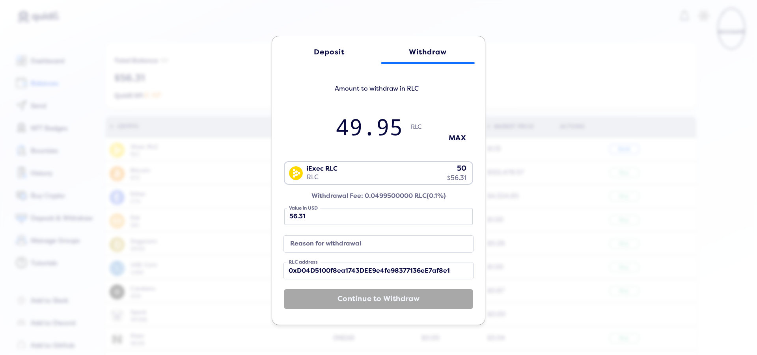
click at [307, 244] on label "Reason for withdrawal" at bounding box center [372, 244] width 170 height 11
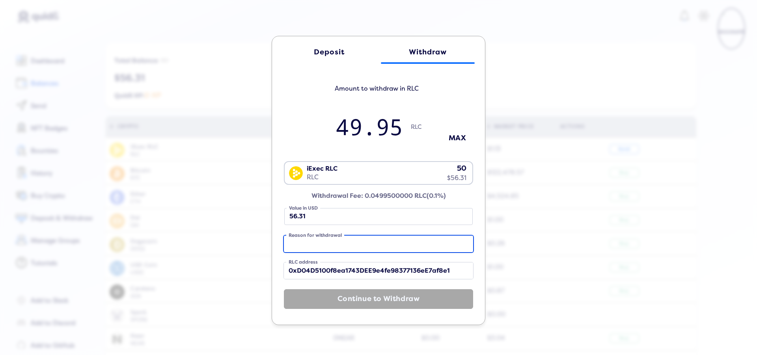
click at [307, 244] on input "Reason for withdrawal" at bounding box center [378, 244] width 189 height 17
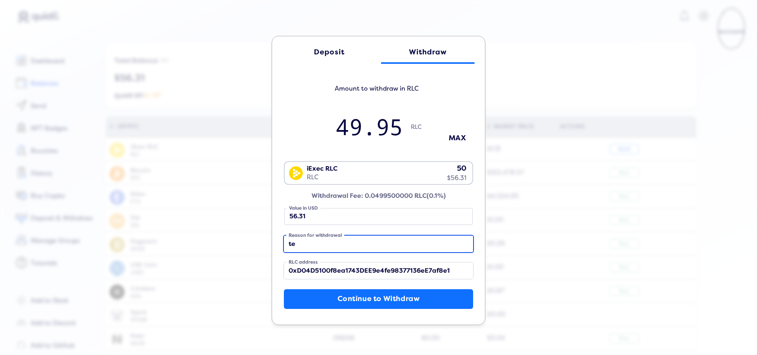
type input "t"
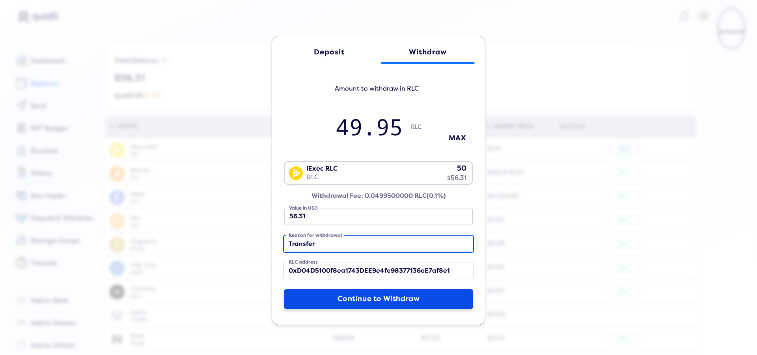
type input "Transfer"
click at [388, 299] on button "Continue to Withdraw" at bounding box center [378, 299] width 189 height 20
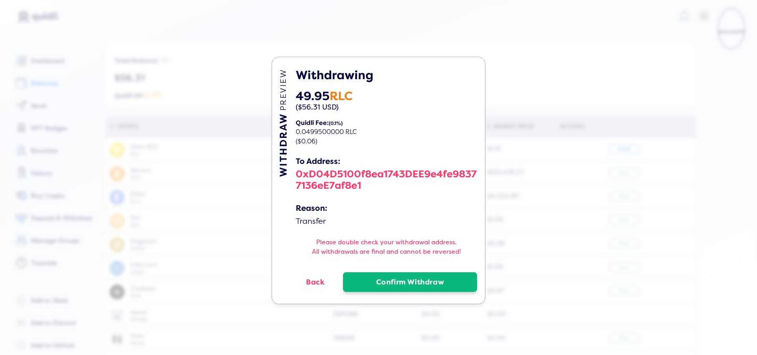
click at [380, 284] on button "Confirm Withdraw" at bounding box center [410, 282] width 134 height 20
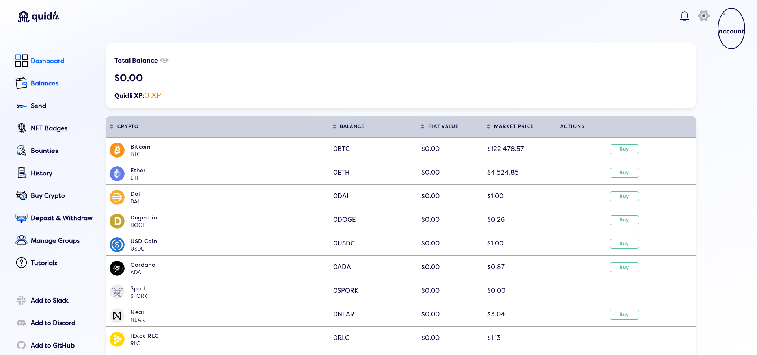
click at [47, 59] on div "Dashboard" at bounding box center [63, 61] width 64 height 7
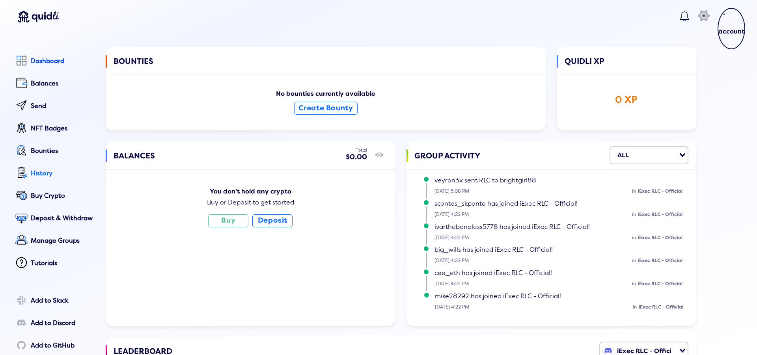
click at [40, 169] on link "History" at bounding box center [54, 174] width 82 height 18
select select "50"
